Goal: Information Seeking & Learning: Learn about a topic

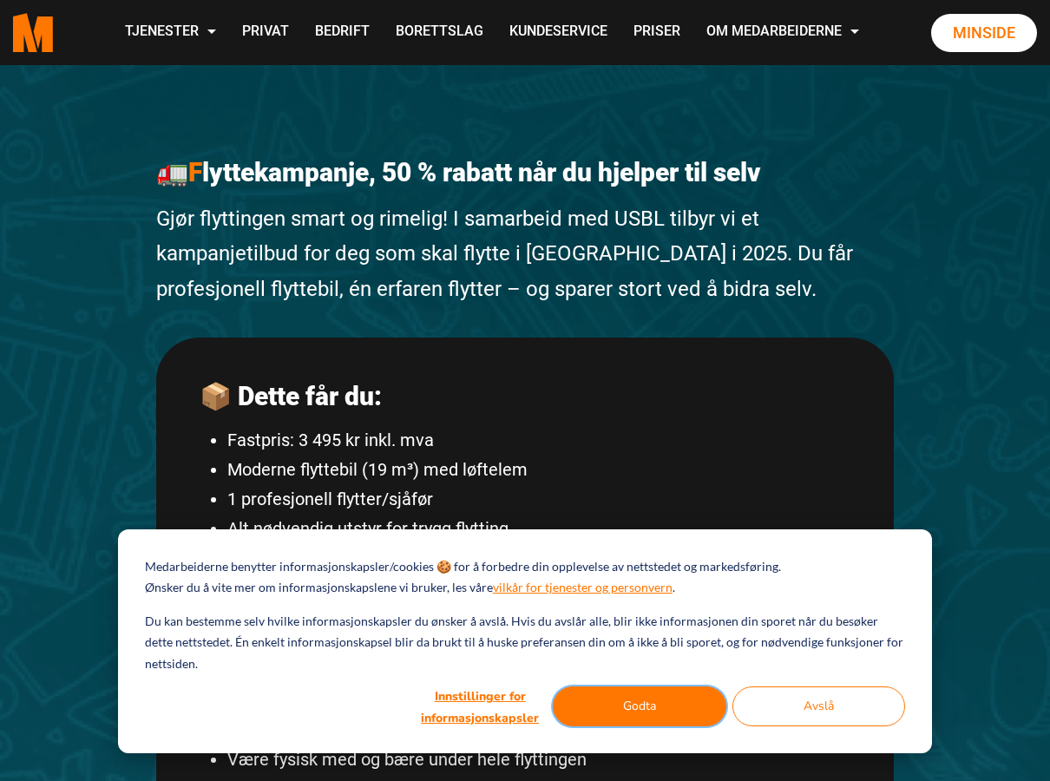
click at [678, 702] on button "Godta" at bounding box center [639, 706] width 173 height 40
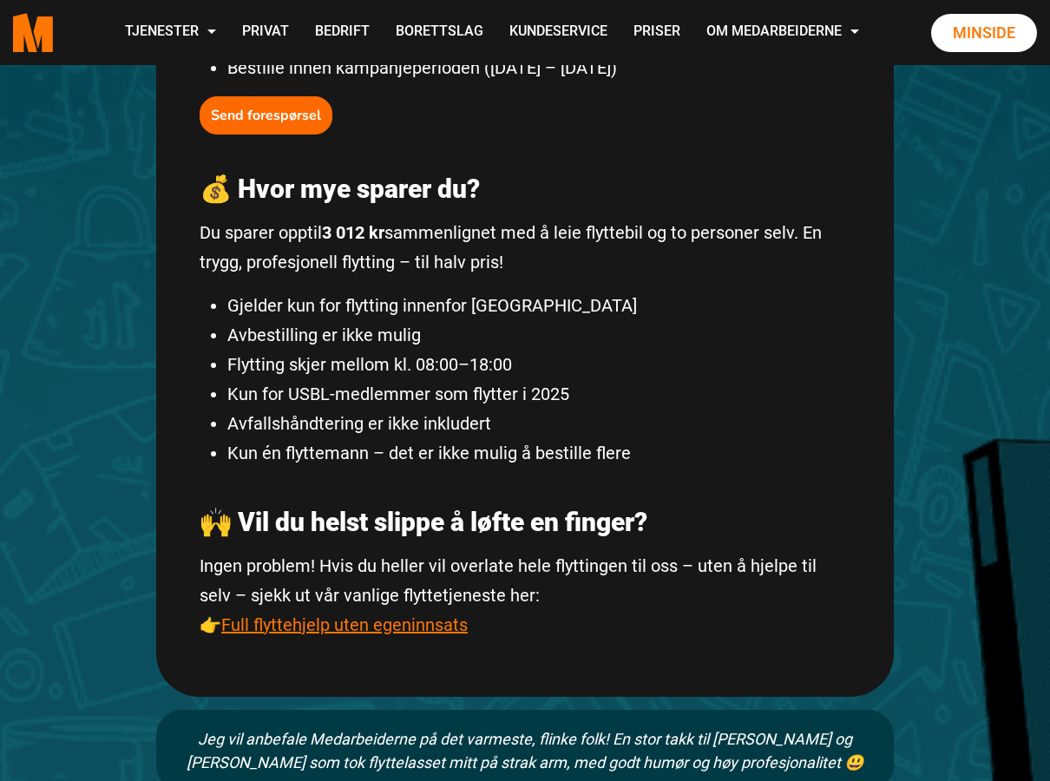
scroll to position [781, 0]
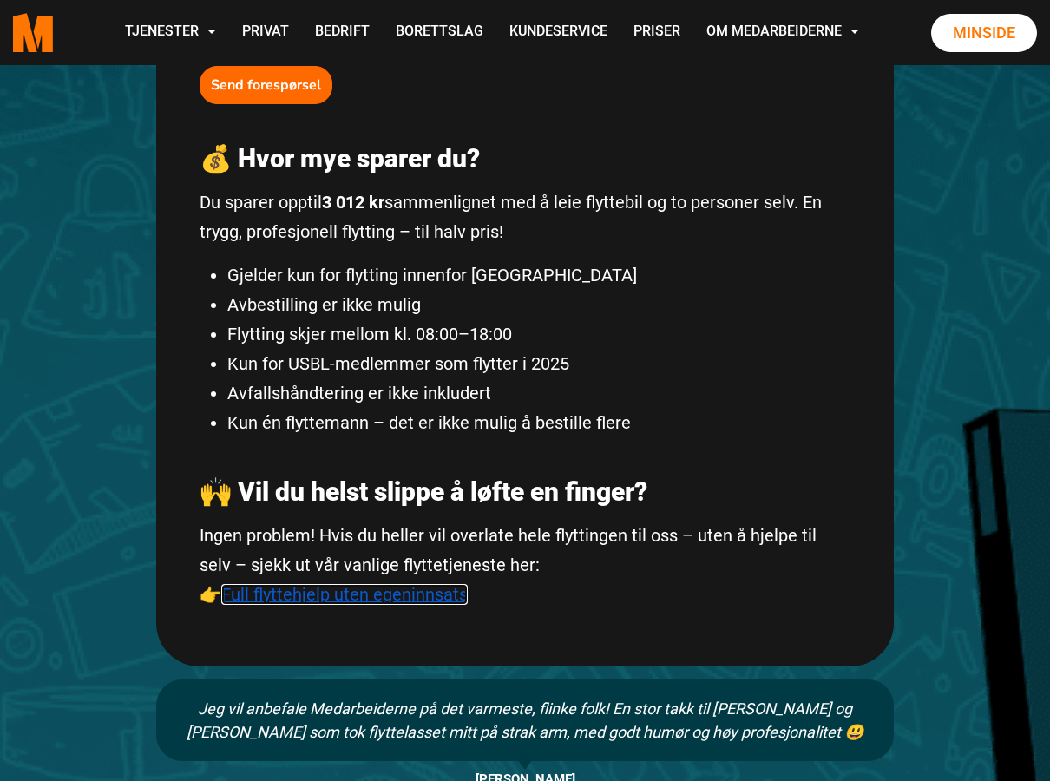
click at [421, 596] on link "Full flyttehjelp uten egeninnsats" at bounding box center [344, 594] width 246 height 21
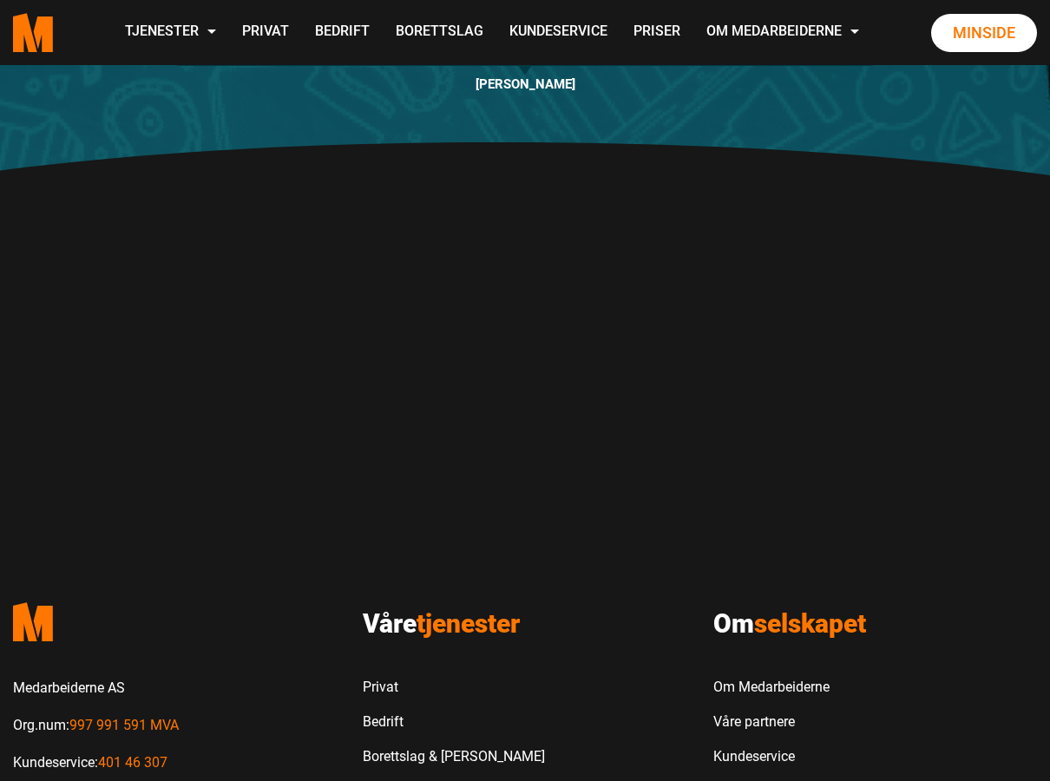
scroll to position [1856, 0]
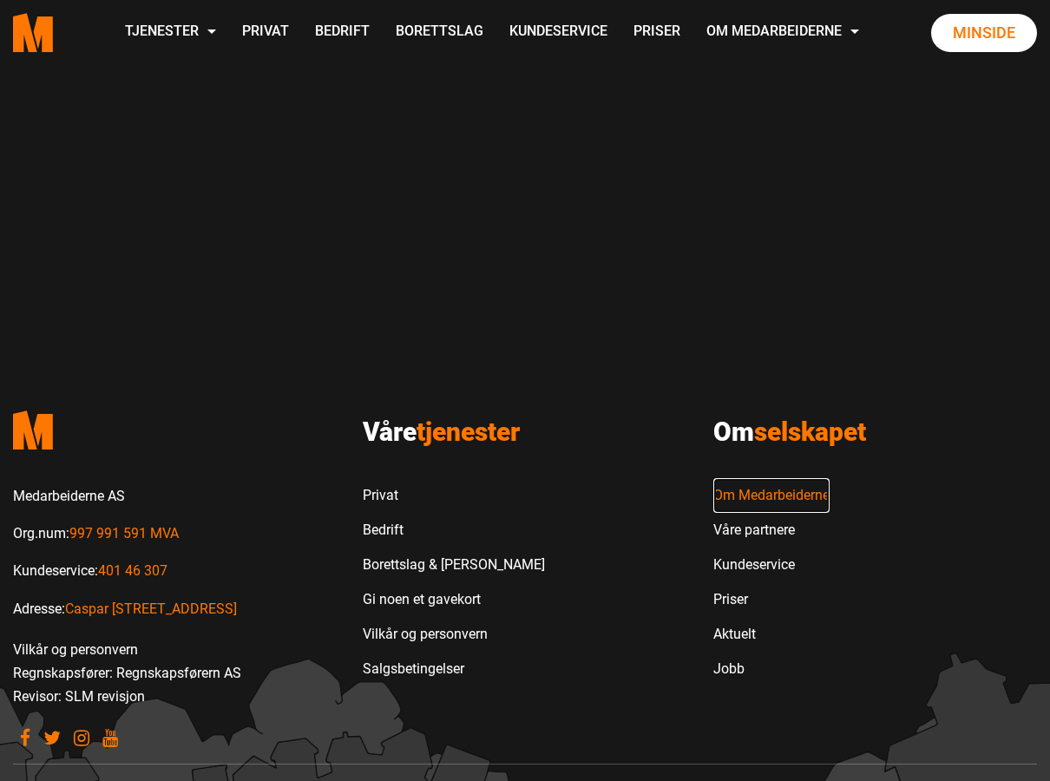
click at [737, 478] on link "Om Medarbeiderne" at bounding box center [771, 495] width 116 height 35
